Goal: Transaction & Acquisition: Purchase product/service

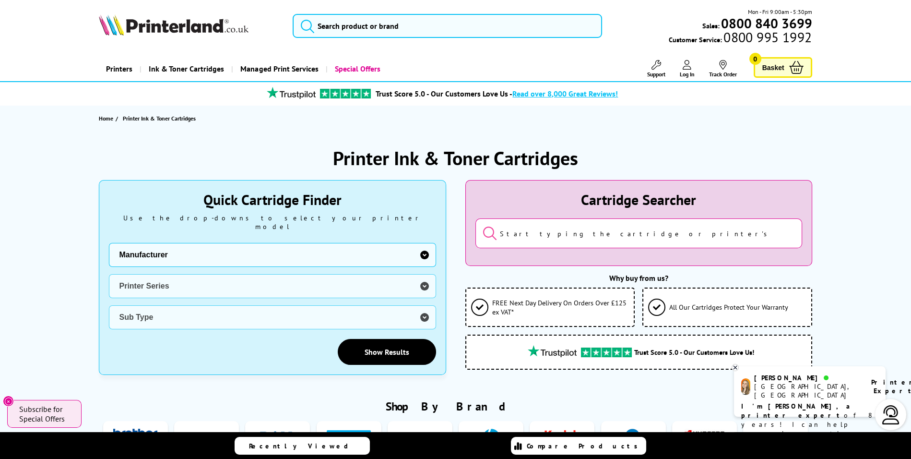
select select "13815"
click at [109, 243] on select "Manufacturer Brother Canon Cubify Dell Dymo Epson HP Kodak Konica Minolta Kyoce…" at bounding box center [272, 255] width 327 height 24
click at [278, 280] on select "Printer Series B Series C Series Colorqube Colour MFP DocuPrint Phaser Versalin…" at bounding box center [272, 286] width 327 height 24
select select "38179"
click at [109, 274] on select "Printer Series B Series C Series Colorqube Colour MFP DocuPrint Phaser Versalin…" at bounding box center [272, 286] width 327 height 24
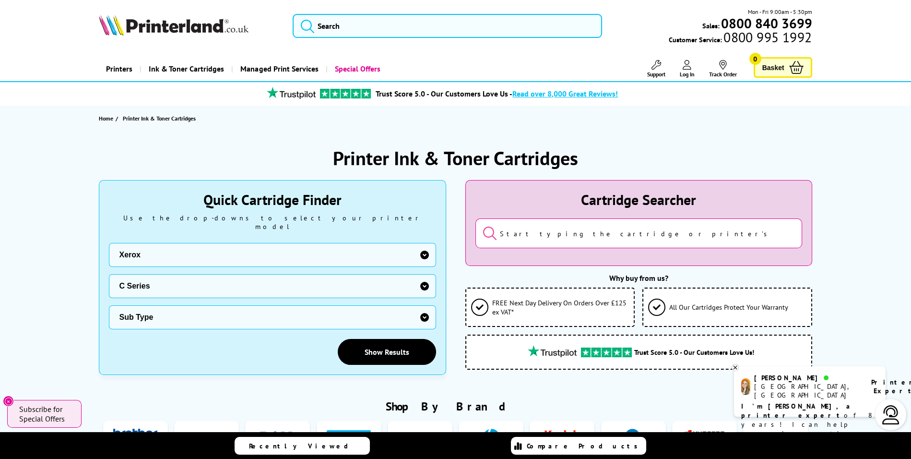
click at [292, 319] on div "Manufacturer Brother Canon Cubify Dell Dymo Epson HP Kodak Konica Minolta Kyoce…" at bounding box center [272, 304] width 327 height 122
click at [304, 305] on select "Sub Type Xerox C230 Xerox C235 Xerox C310 Xerox C315 Xerox C320 Xerox C325 Xero…" at bounding box center [272, 317] width 327 height 24
select select "38180"
click at [109, 305] on select "Sub Type Xerox C230 Xerox C235 Xerox C310 Xerox C315 Xerox C320 Xerox C325 Xero…" at bounding box center [272, 317] width 327 height 24
click at [378, 341] on link "Show Results" at bounding box center [387, 352] width 98 height 26
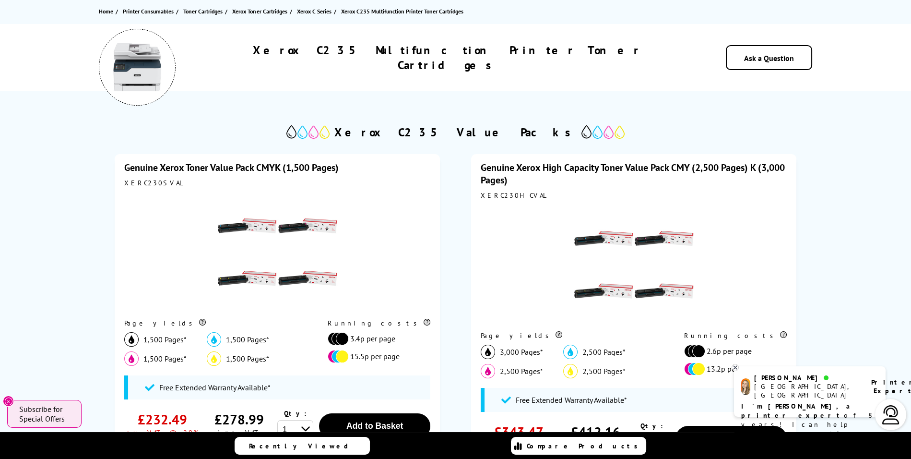
scroll to position [130, 0]
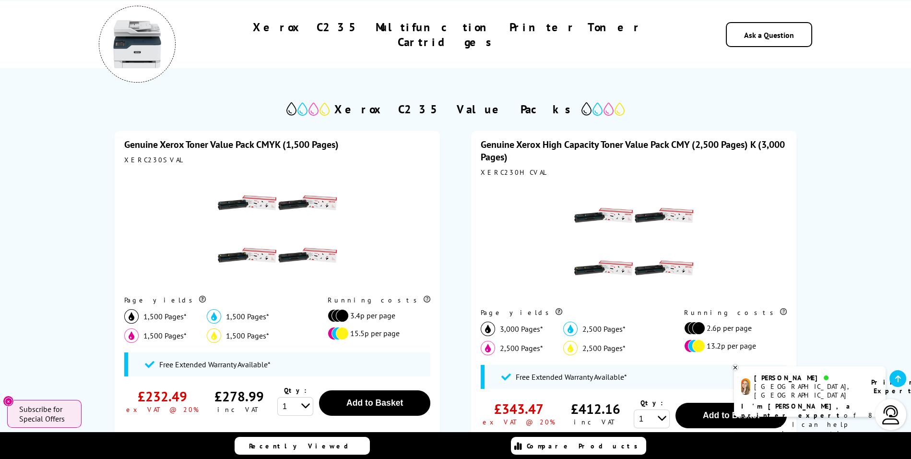
click at [625, 142] on link "Genuine Xerox High Capacity Toner Value Pack CMY (2,500 Pages) K (3,000 Pages)" at bounding box center [633, 150] width 304 height 25
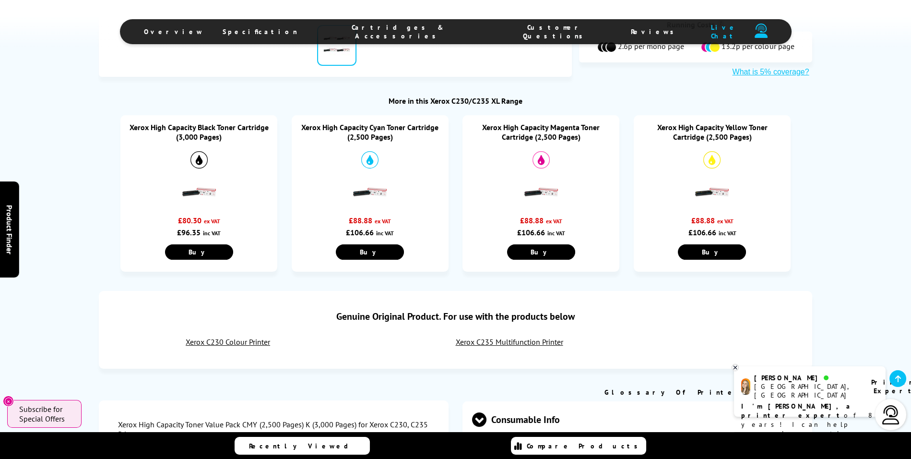
scroll to position [426, 0]
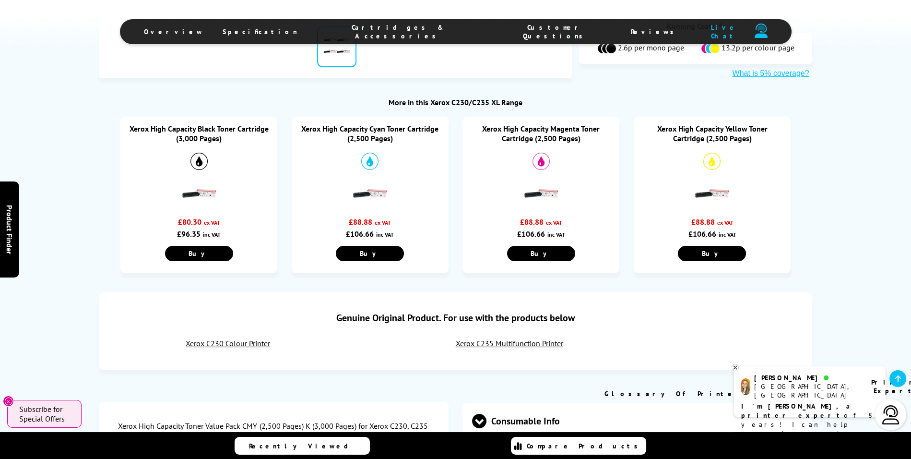
click at [731, 124] on link "Xerox High Capacity Yellow Toner Cartridge (2,500 Pages)" at bounding box center [712, 133] width 110 height 19
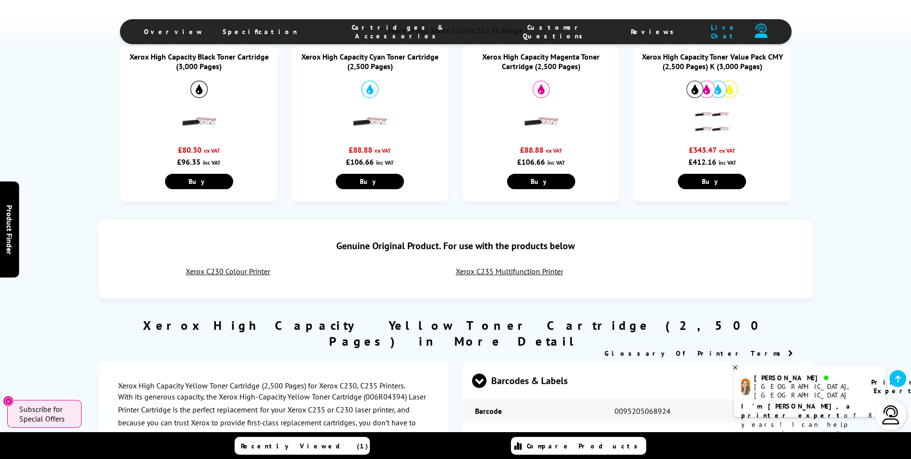
scroll to position [686, 0]
